Goal: Information Seeking & Learning: Learn about a topic

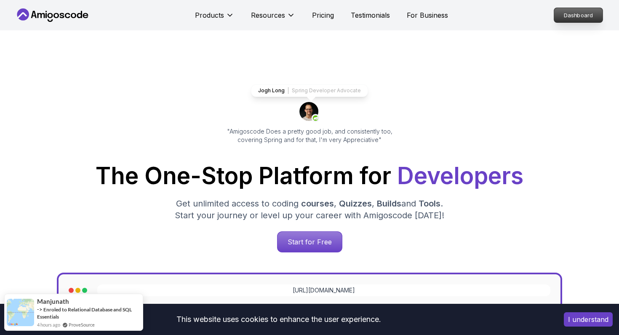
click at [586, 18] on p "Dashboard" at bounding box center [579, 15] width 48 height 14
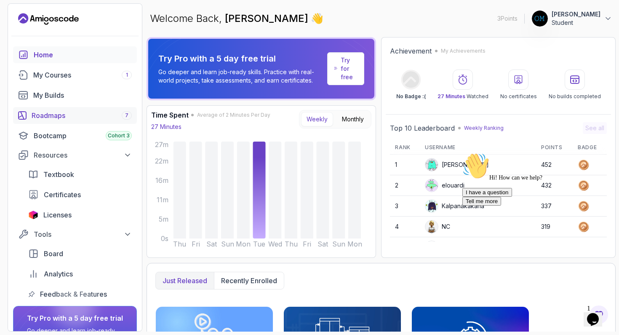
click at [62, 111] on div "Roadmaps 7" at bounding box center [82, 115] width 100 height 10
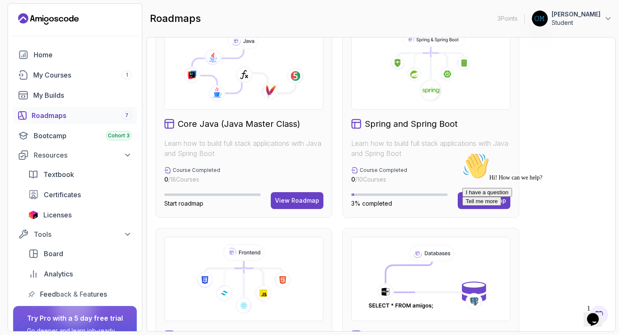
scroll to position [213, 0]
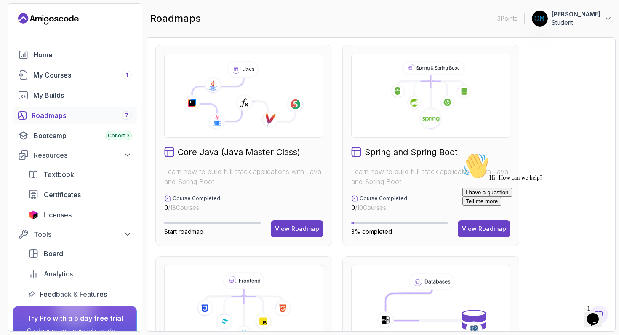
click at [473, 181] on div "Hi! How can we help?" at bounding box center [539, 167] width 152 height 29
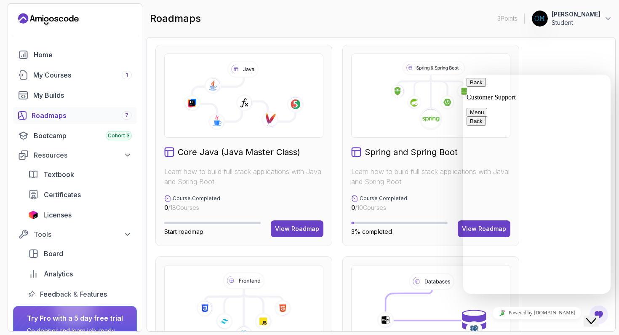
click at [399, 133] on div at bounding box center [430, 96] width 159 height 84
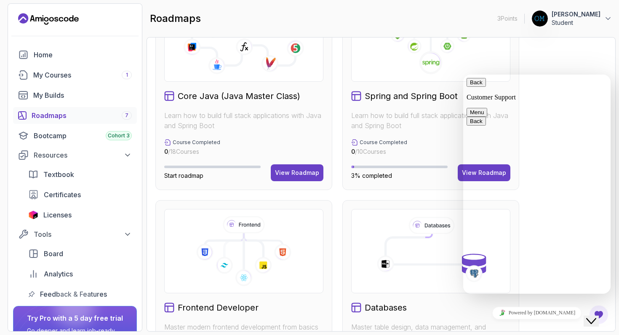
scroll to position [293, 0]
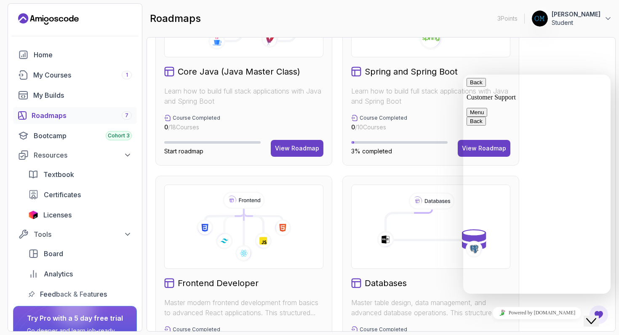
click at [599, 316] on button "Close Chat This icon closes the chat window." at bounding box center [591, 321] width 15 height 11
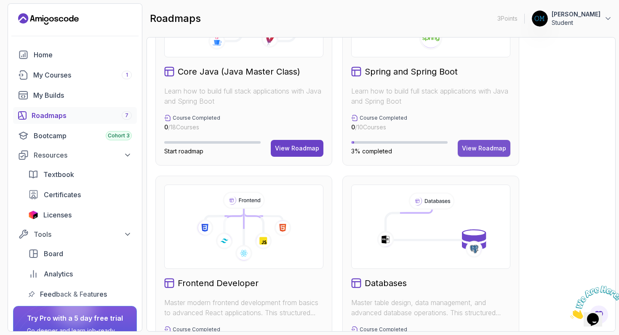
click at [484, 153] on button "View Roadmap" at bounding box center [484, 148] width 53 height 17
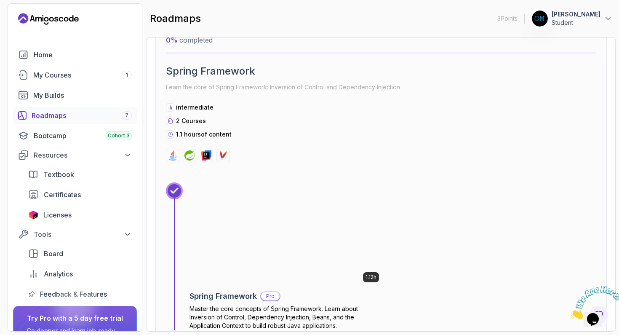
scroll to position [612, 0]
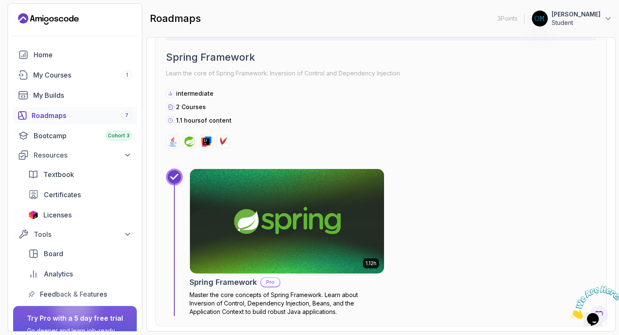
click at [295, 260] on img at bounding box center [287, 221] width 204 height 110
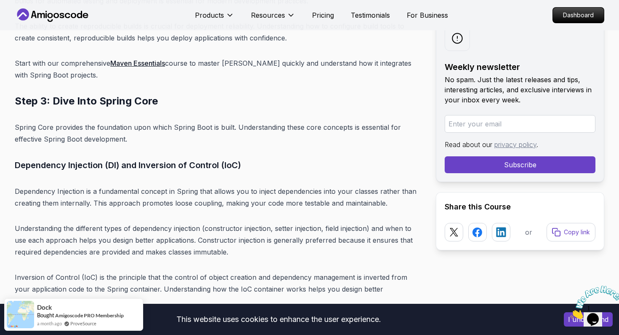
scroll to position [3829, 0]
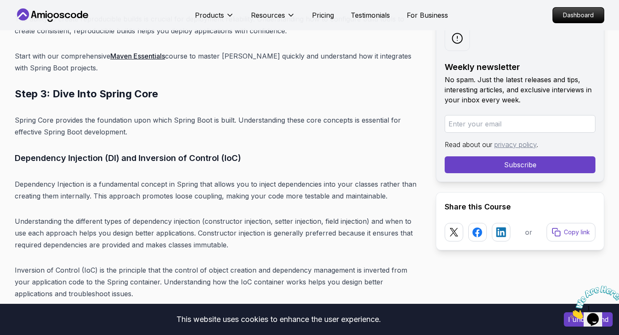
click at [365, 114] on p "Spring Core provides the foundation upon which Spring Boot is built. Understand…" at bounding box center [219, 126] width 408 height 24
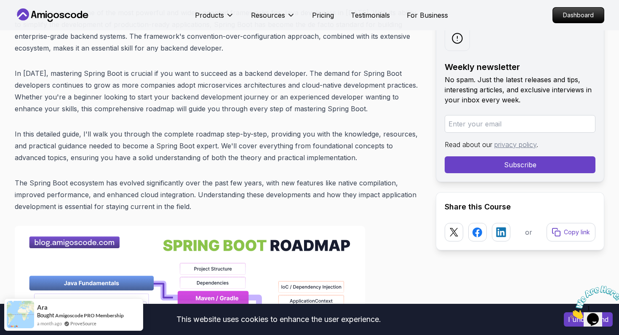
scroll to position [95, 0]
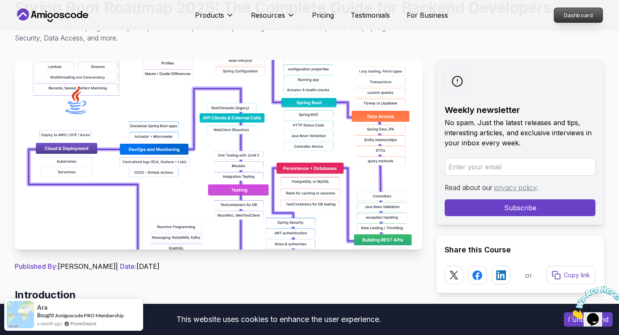
click at [565, 11] on p "Dashboard" at bounding box center [579, 15] width 48 height 14
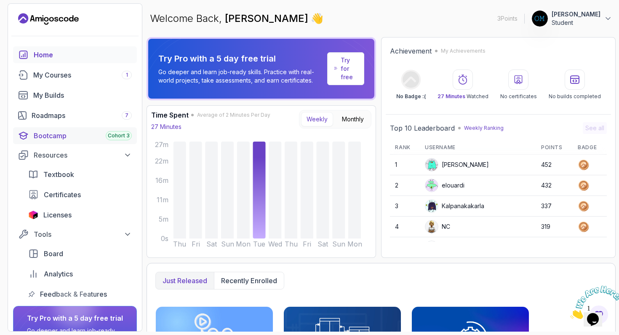
click at [66, 137] on div "Bootcamp Cohort 3" at bounding box center [83, 136] width 98 height 10
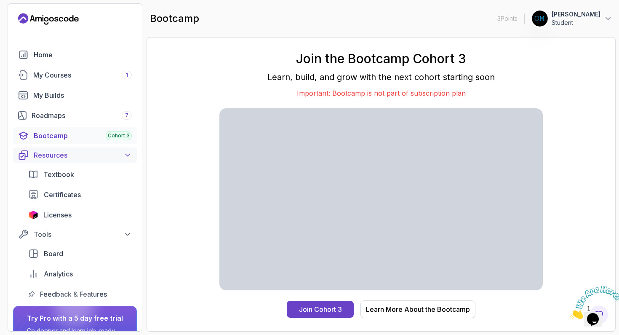
click at [65, 157] on div "Resources" at bounding box center [83, 155] width 98 height 10
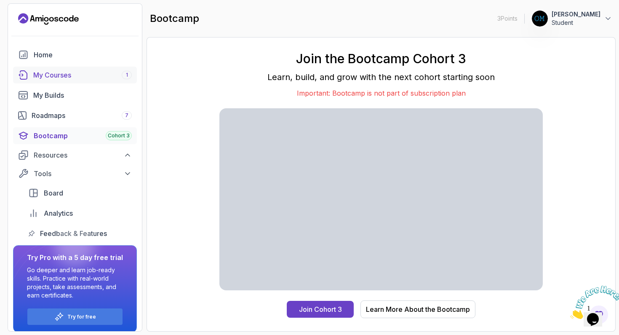
click at [68, 78] on div "My Courses 1" at bounding box center [82, 75] width 99 height 10
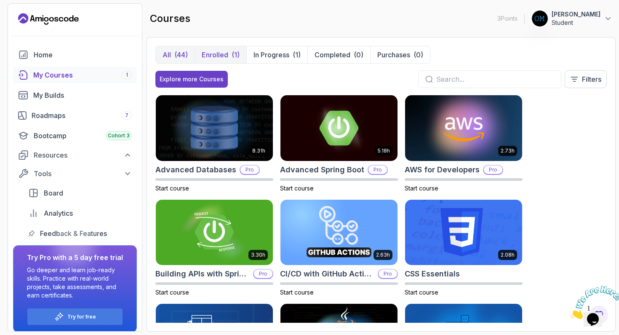
click at [223, 52] on p "Enrolled" at bounding box center [215, 55] width 27 height 10
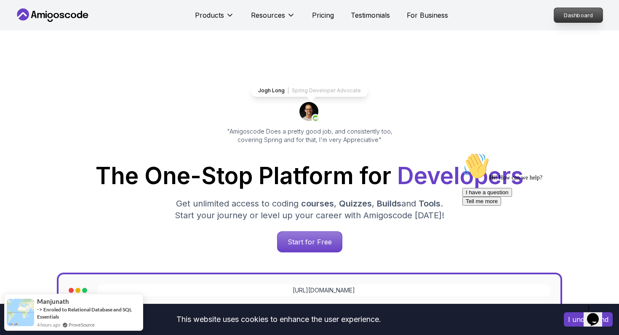
click at [570, 12] on p "Dashboard" at bounding box center [579, 15] width 48 height 14
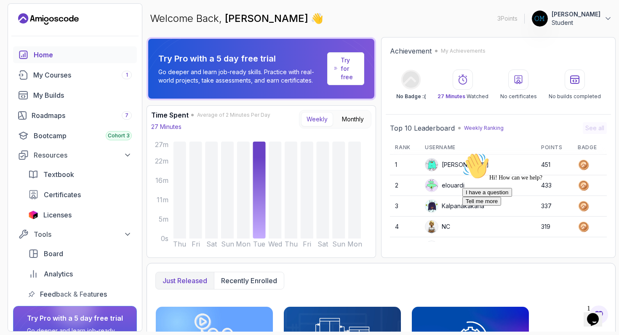
click at [591, 4] on div "Welcome Back, Om Waikar 👋 3 Points 1 Om Waikar Student" at bounding box center [381, 18] width 469 height 30
click at [591, 24] on p "Student" at bounding box center [576, 23] width 49 height 8
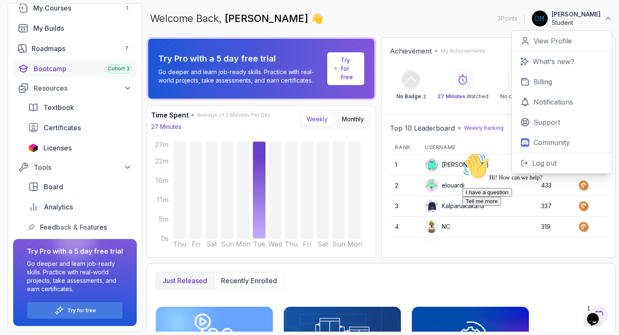
click at [71, 63] on link "Bootcamp Cohort 3" at bounding box center [75, 68] width 124 height 17
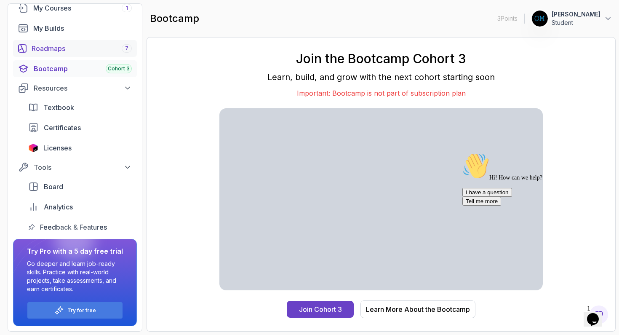
click at [118, 44] on div "Roadmaps 7" at bounding box center [82, 48] width 100 height 10
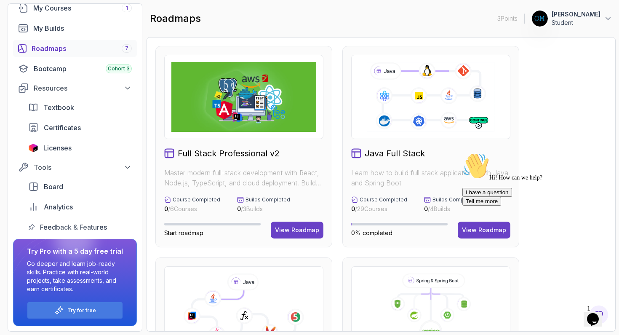
click at [463, 206] on div "Hi! How can we help? I have a question Tell me more" at bounding box center [539, 179] width 152 height 53
click at [471, 181] on div "Hi! How can we help?" at bounding box center [539, 167] width 152 height 29
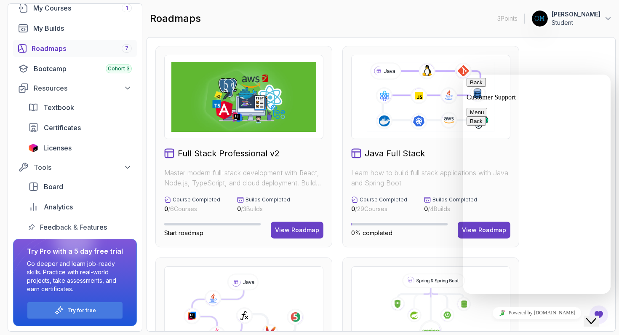
click at [483, 86] on span "Back" at bounding box center [483, 82] width 0 height 6
click at [412, 133] on div at bounding box center [430, 97] width 159 height 84
click at [592, 316] on icon "Close Chat This icon closes the chat window." at bounding box center [592, 321] width 10 height 10
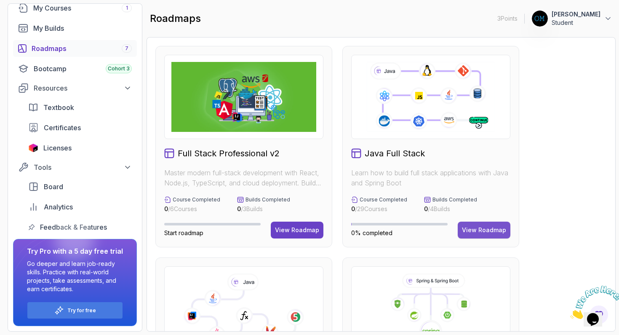
click at [473, 229] on div "View Roadmap" at bounding box center [484, 230] width 44 height 8
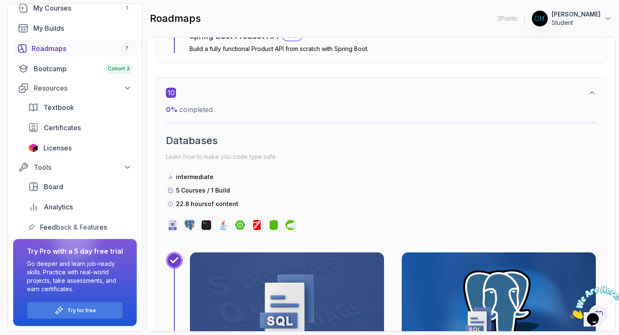
scroll to position [3522, 0]
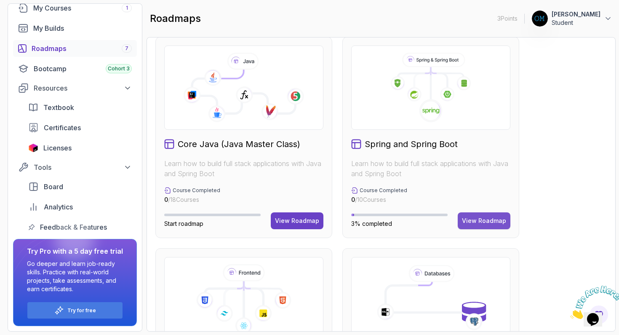
click at [480, 220] on div "View Roadmap" at bounding box center [484, 221] width 44 height 8
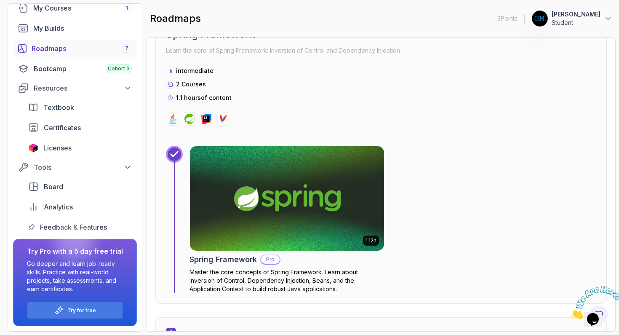
scroll to position [636, 0]
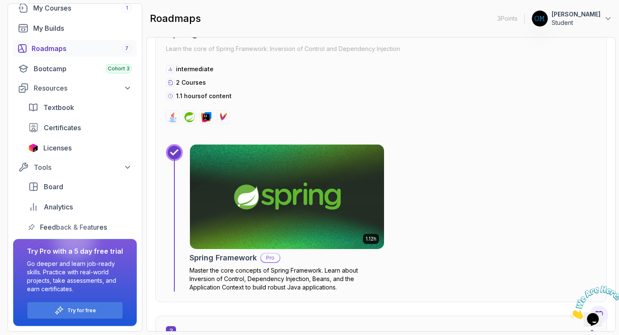
click at [269, 254] on p "Pro" at bounding box center [270, 258] width 19 height 8
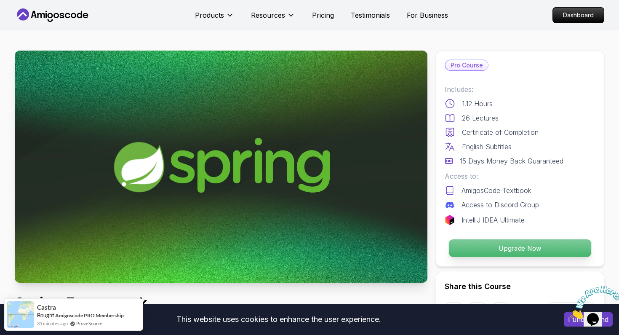
click at [485, 250] on p "Upgrade Now" at bounding box center [520, 248] width 142 height 18
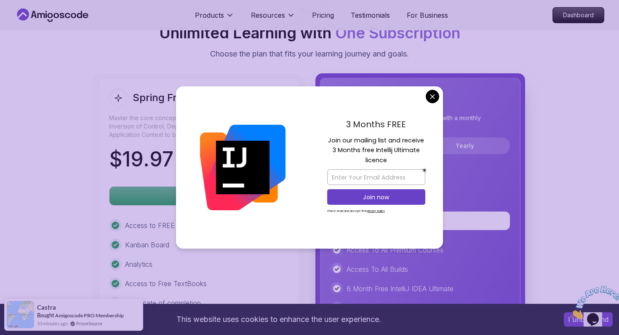
scroll to position [1475, 0]
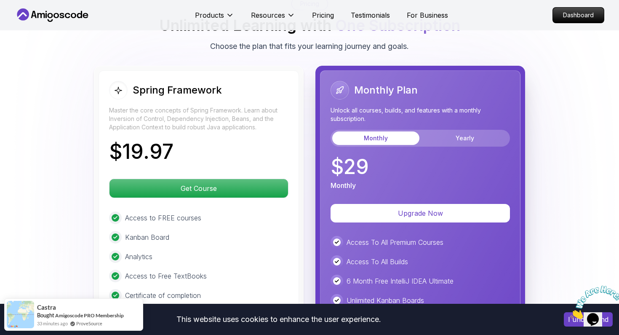
click at [431, 102] on body "This website uses cookies to enhance the user experience. I understand Products…" at bounding box center [309, 233] width 619 height 3416
click at [446, 131] on button "Yearly" at bounding box center [464, 137] width 87 height 13
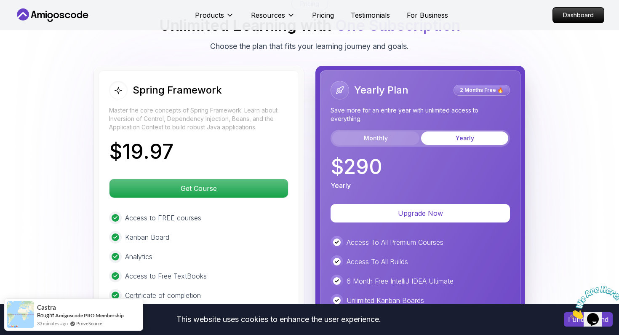
click at [389, 131] on button "Monthly" at bounding box center [375, 137] width 87 height 13
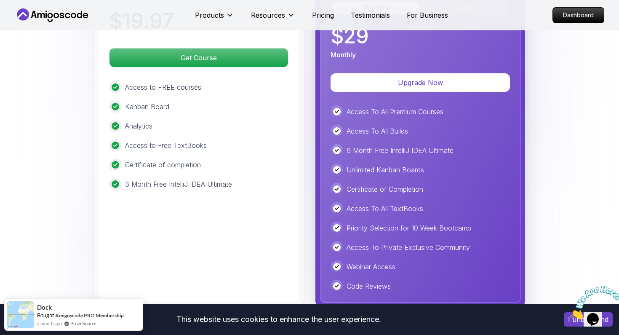
scroll to position [1606, 0]
click at [134, 179] on p "3 Month Free IntelliJ IDEA Ultimate" at bounding box center [178, 184] width 107 height 10
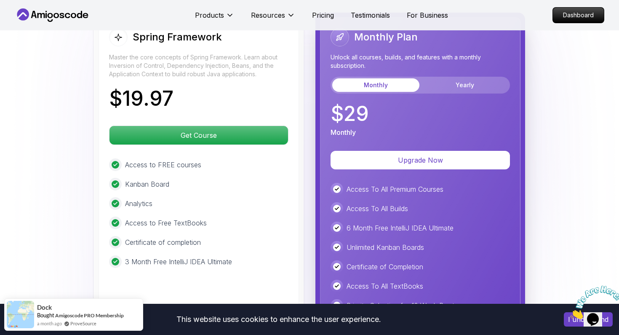
click at [141, 179] on p "Kanban Board" at bounding box center [147, 184] width 44 height 10
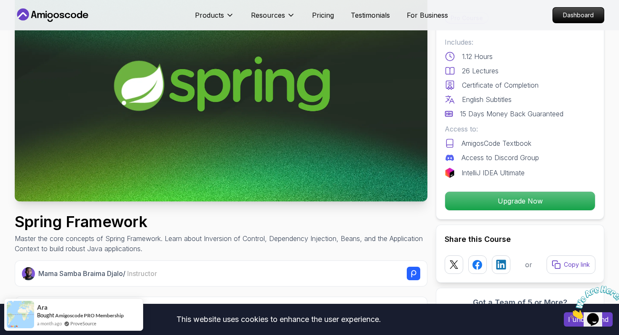
scroll to position [86, 0]
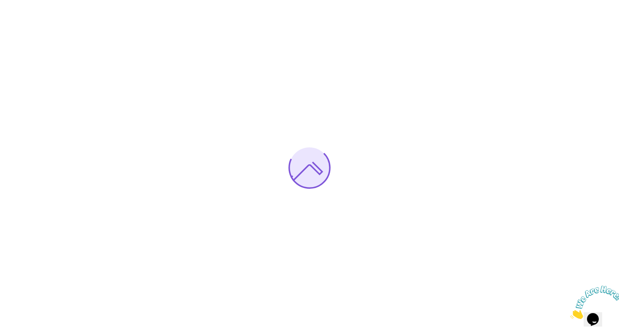
click at [405, 102] on div at bounding box center [309, 167] width 619 height 335
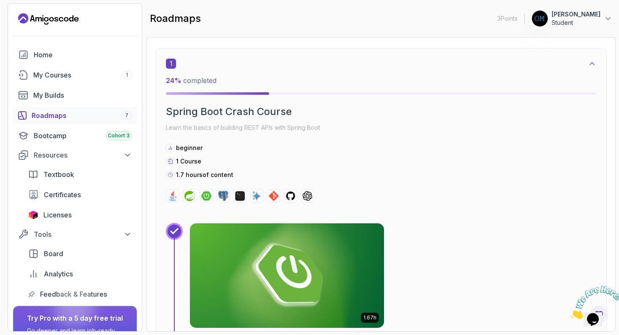
scroll to position [304, 0]
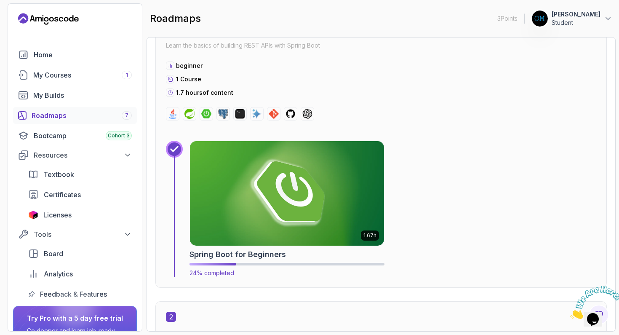
click at [257, 246] on div "1.67h Spring Boot for Beginners 24% completed" at bounding box center [287, 209] width 195 height 137
